Goal: Check status

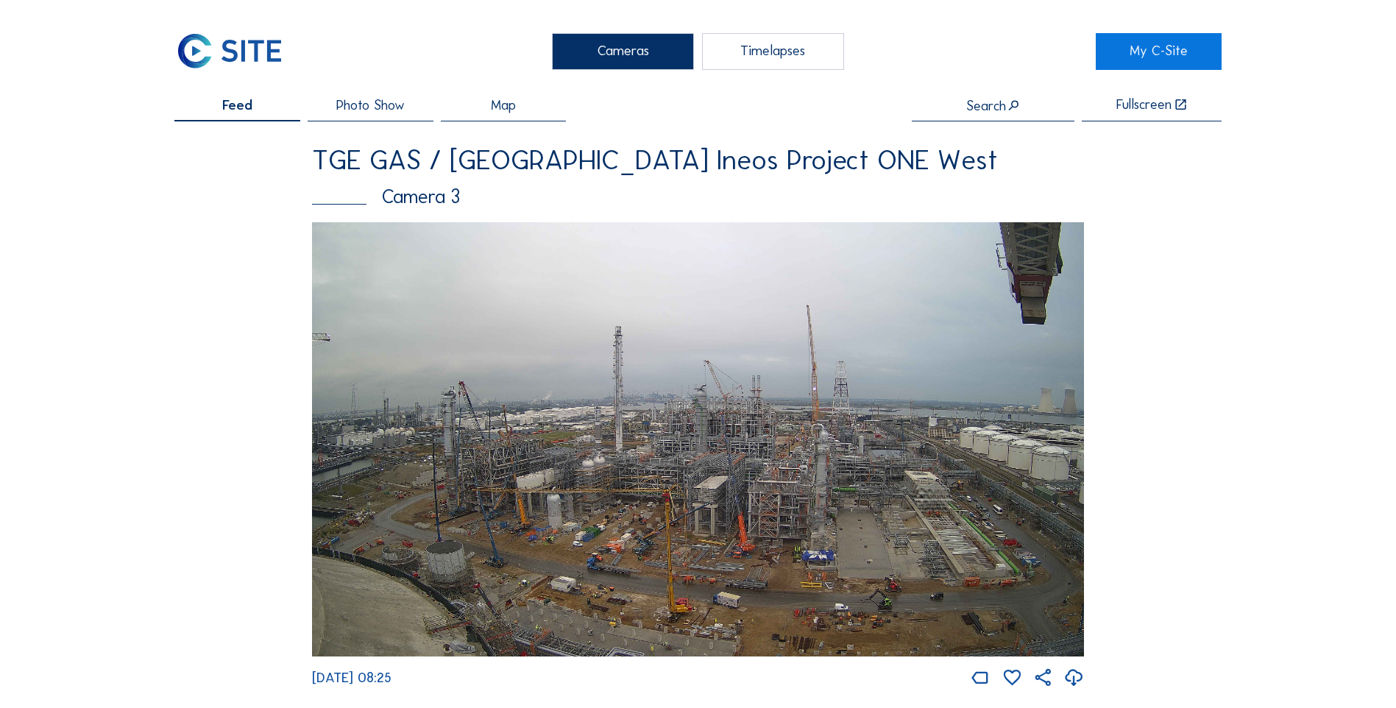
click at [244, 104] on span "Feed" at bounding box center [237, 106] width 30 height 14
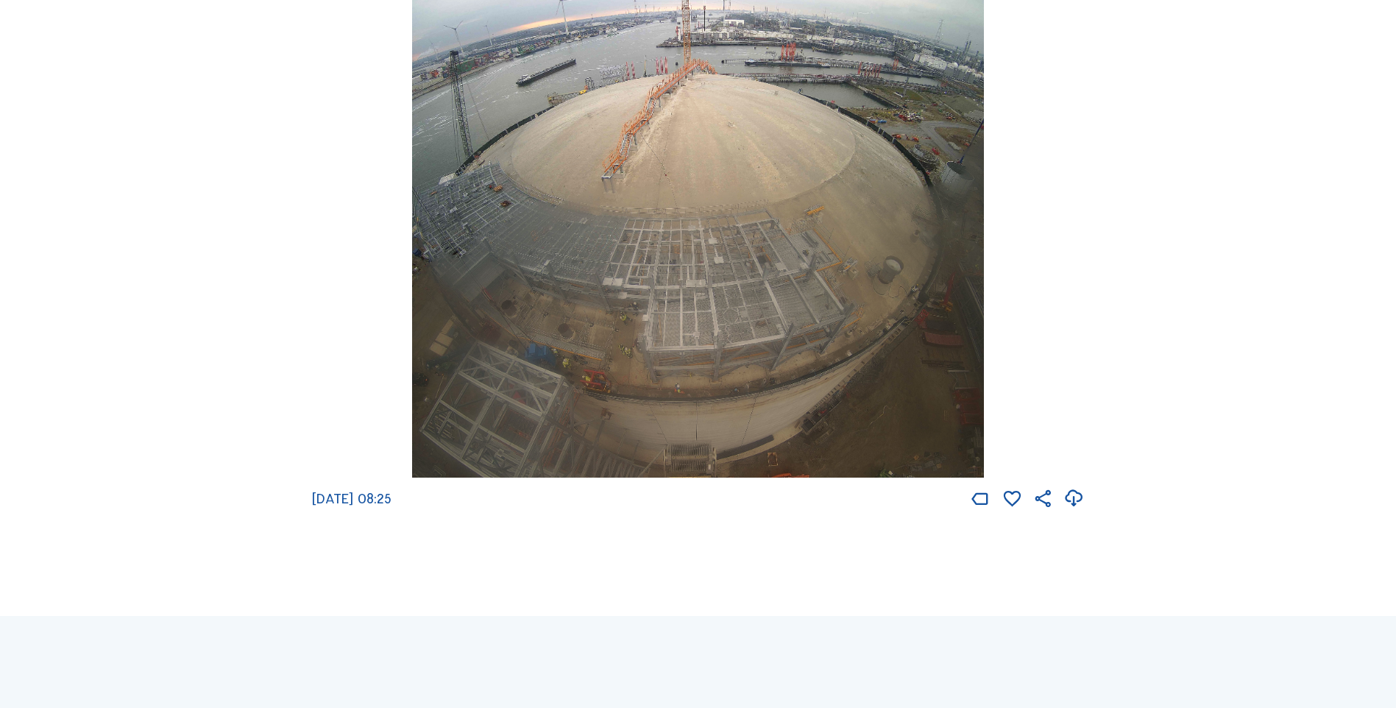
scroll to position [1910, 0]
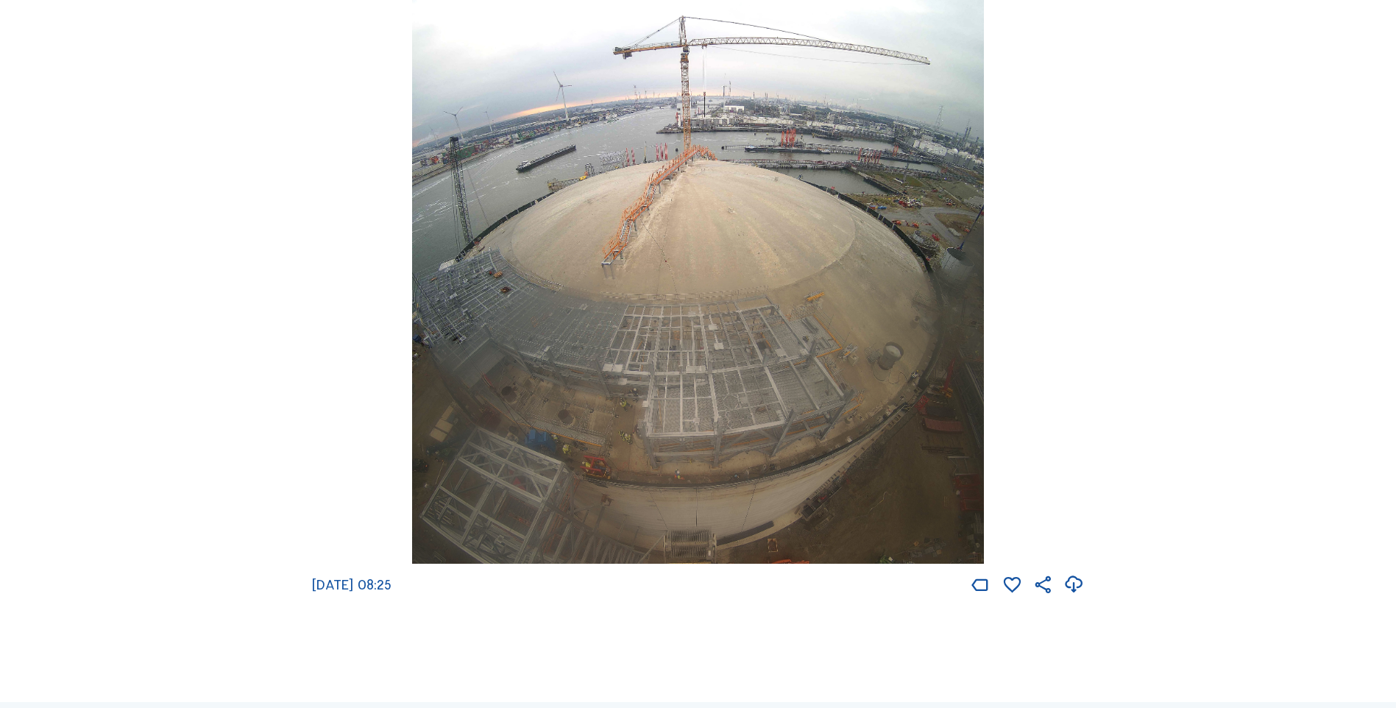
scroll to position [2693, 0]
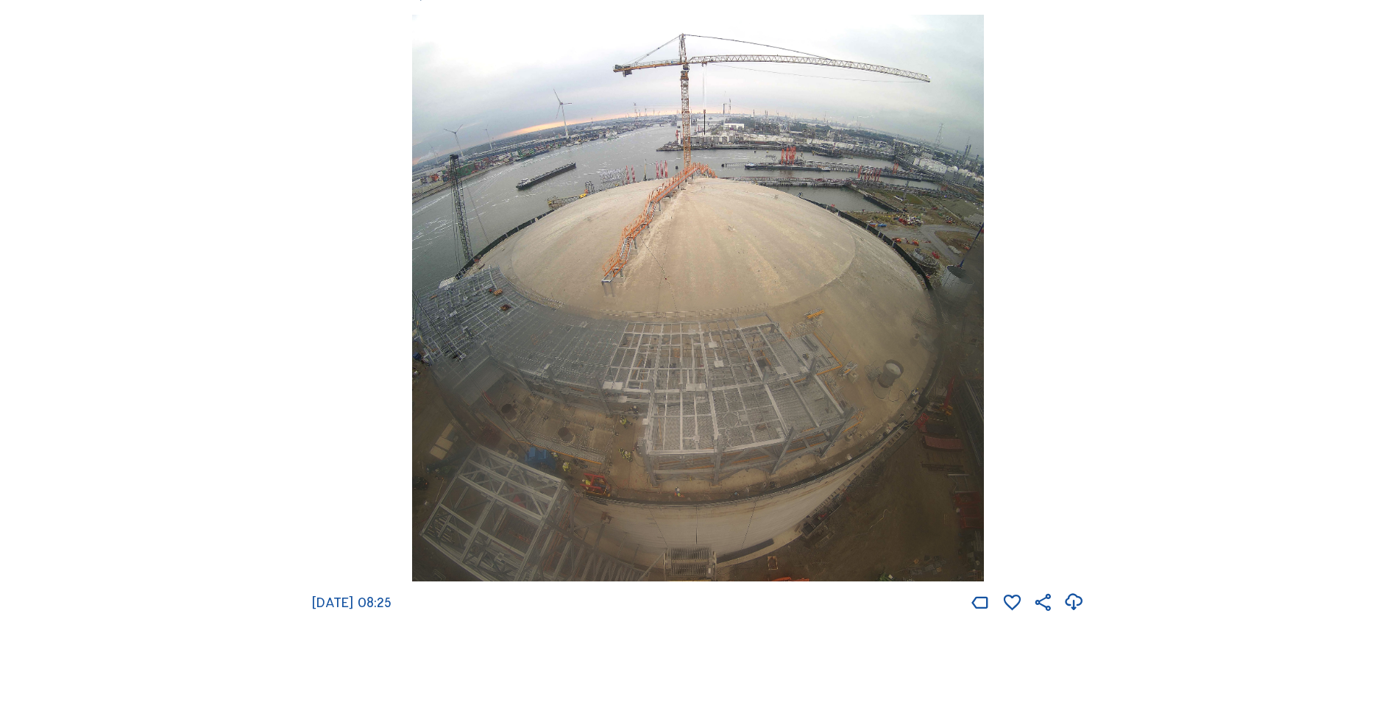
click at [1078, 615] on icon at bounding box center [1073, 602] width 21 height 25
